Goal: Check status

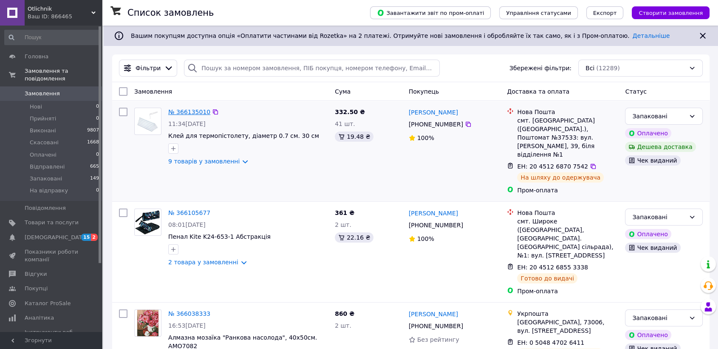
click at [184, 113] on link "№ 366135010" at bounding box center [189, 111] width 42 height 7
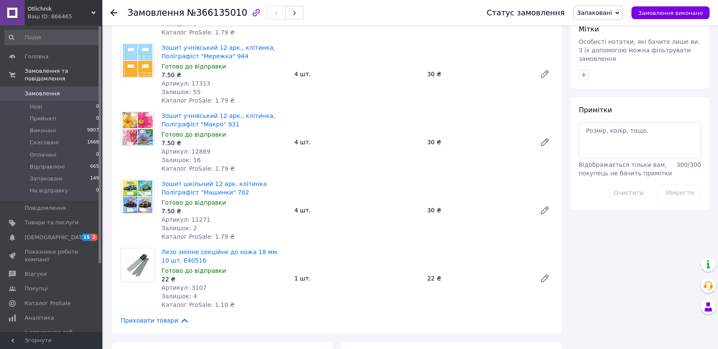
scroll to position [472, 0]
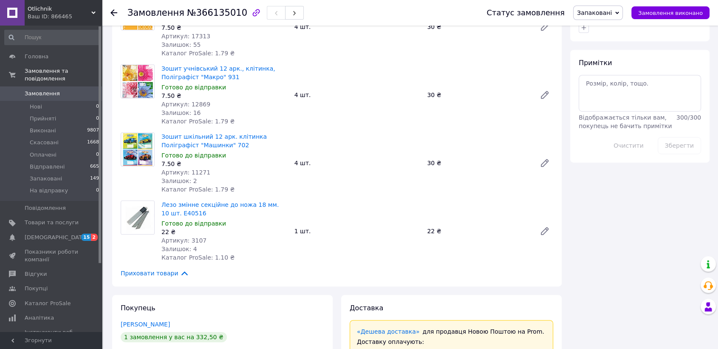
click at [621, 15] on span "Запаковані" at bounding box center [598, 13] width 50 height 14
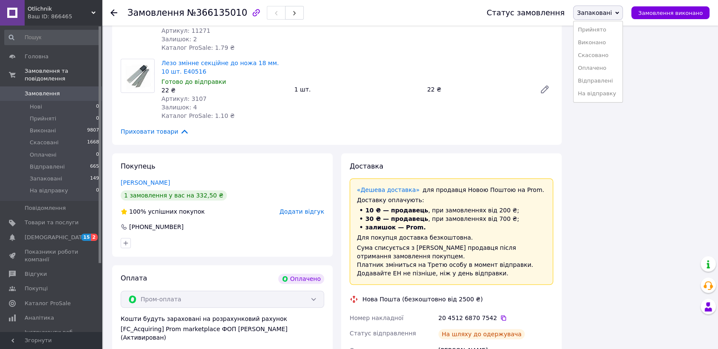
scroll to position [661, 0]
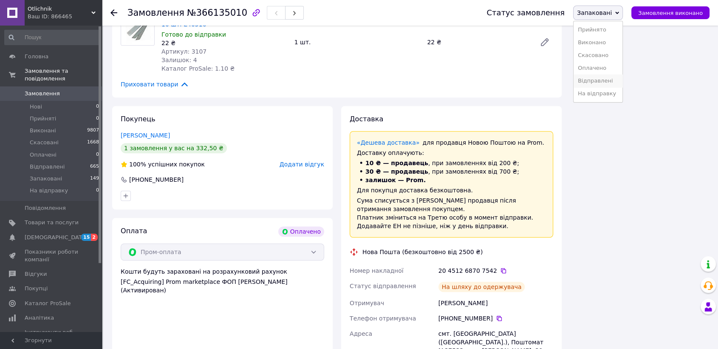
click at [599, 81] on li "Відправлені" at bounding box center [598, 80] width 49 height 13
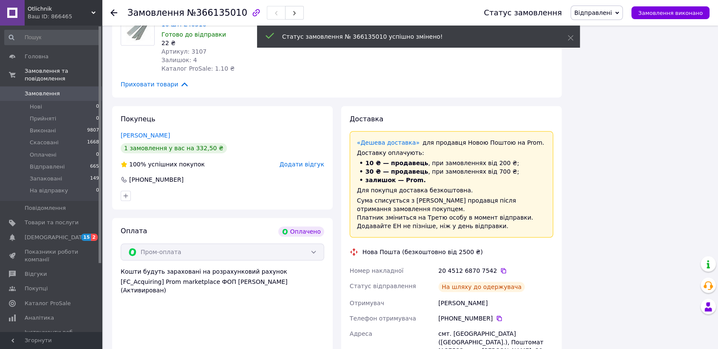
drag, startPoint x: 112, startPoint y: 14, endPoint x: 358, endPoint y: 131, distance: 272.8
click at [115, 15] on icon at bounding box center [114, 12] width 7 height 7
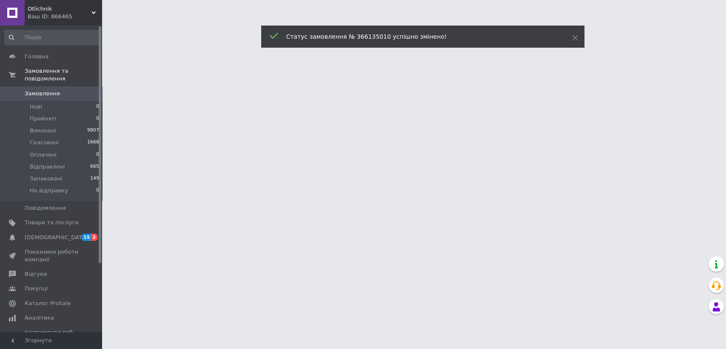
click at [496, 21] on html "Otlichnik Ваш ID: 866465 Сайт Otlichnik Кабінет покупця Перевірити стан системи…" at bounding box center [363, 10] width 726 height 21
